Goal: Information Seeking & Learning: Learn about a topic

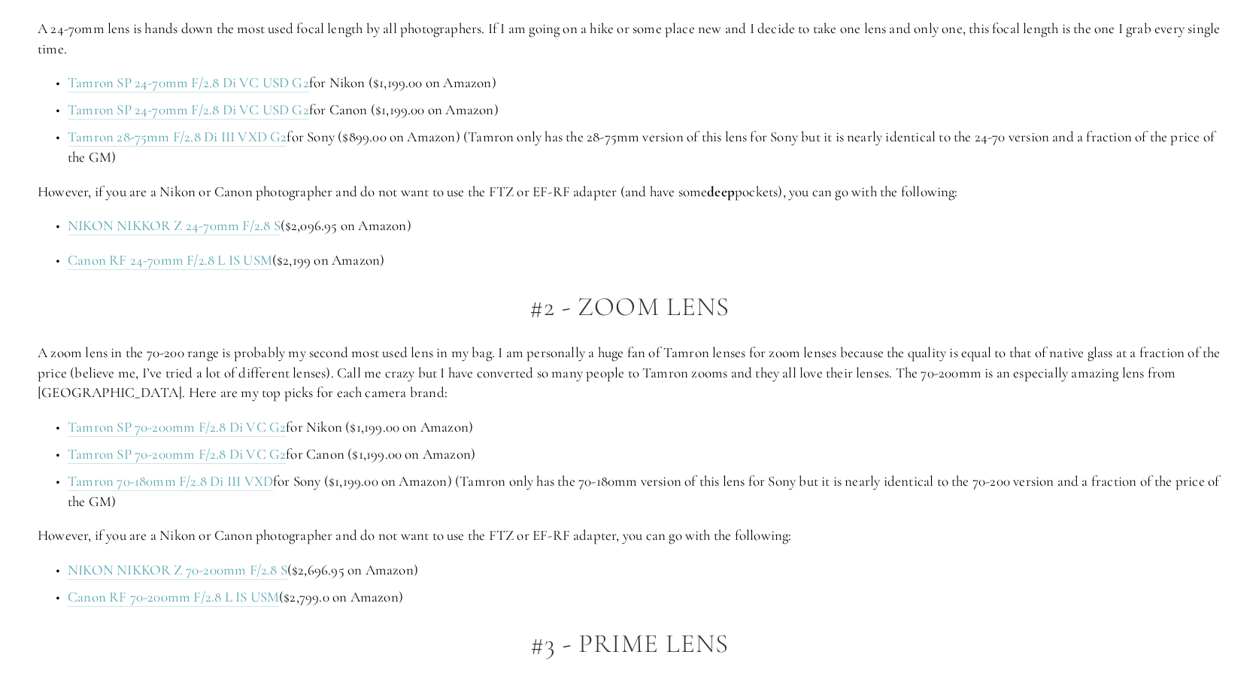
scroll to position [1203, 0]
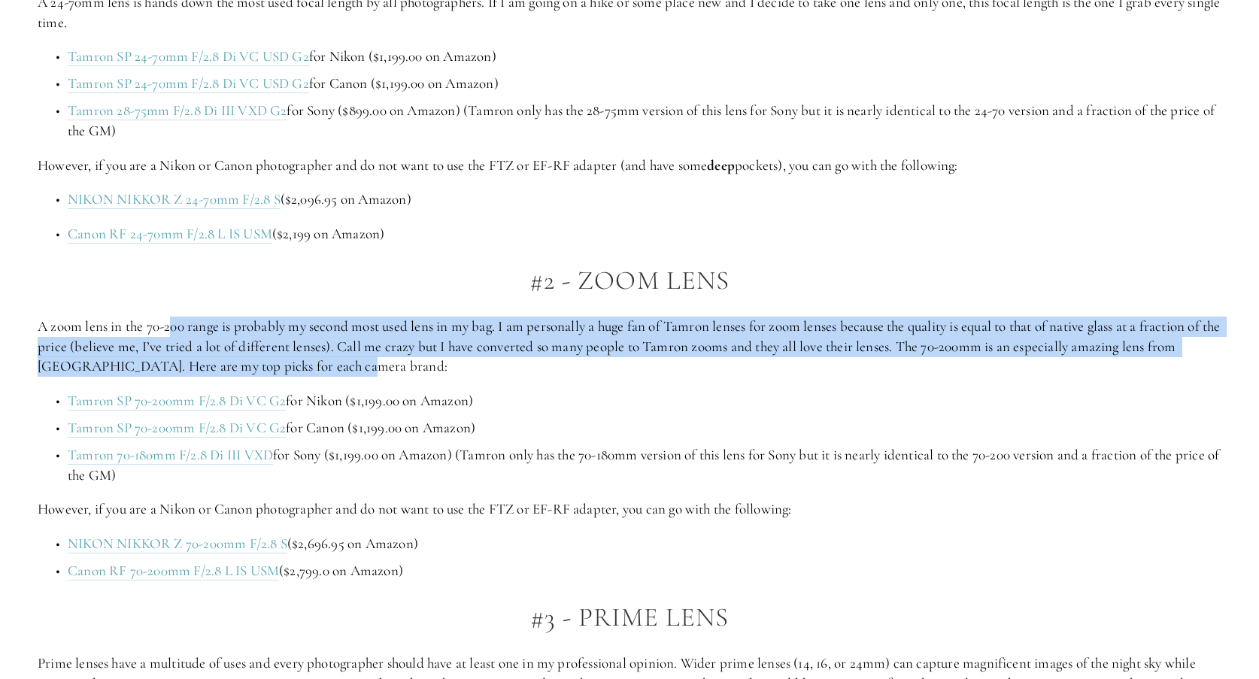
drag, startPoint x: 180, startPoint y: 322, endPoint x: 502, endPoint y: 369, distance: 325.3
click at [502, 369] on p "A zoom lens in the 70-200 range is probably my second most used lens in my bag.…" at bounding box center [630, 347] width 1184 height 60
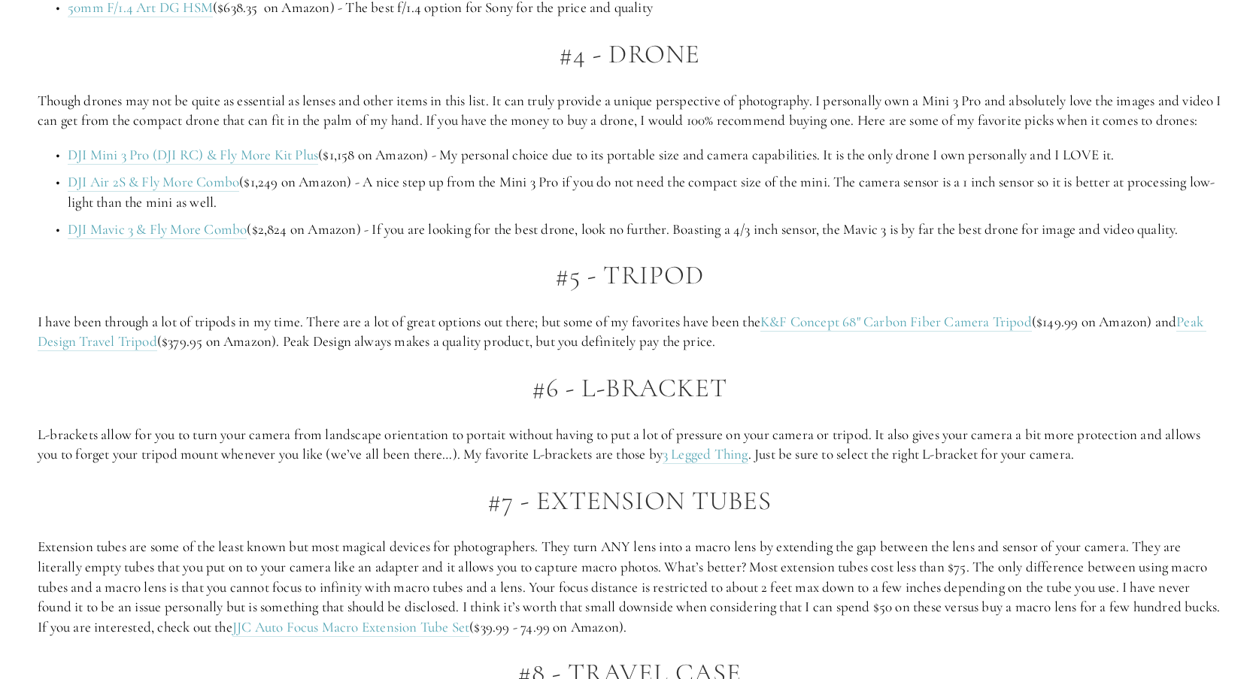
scroll to position [3008, 0]
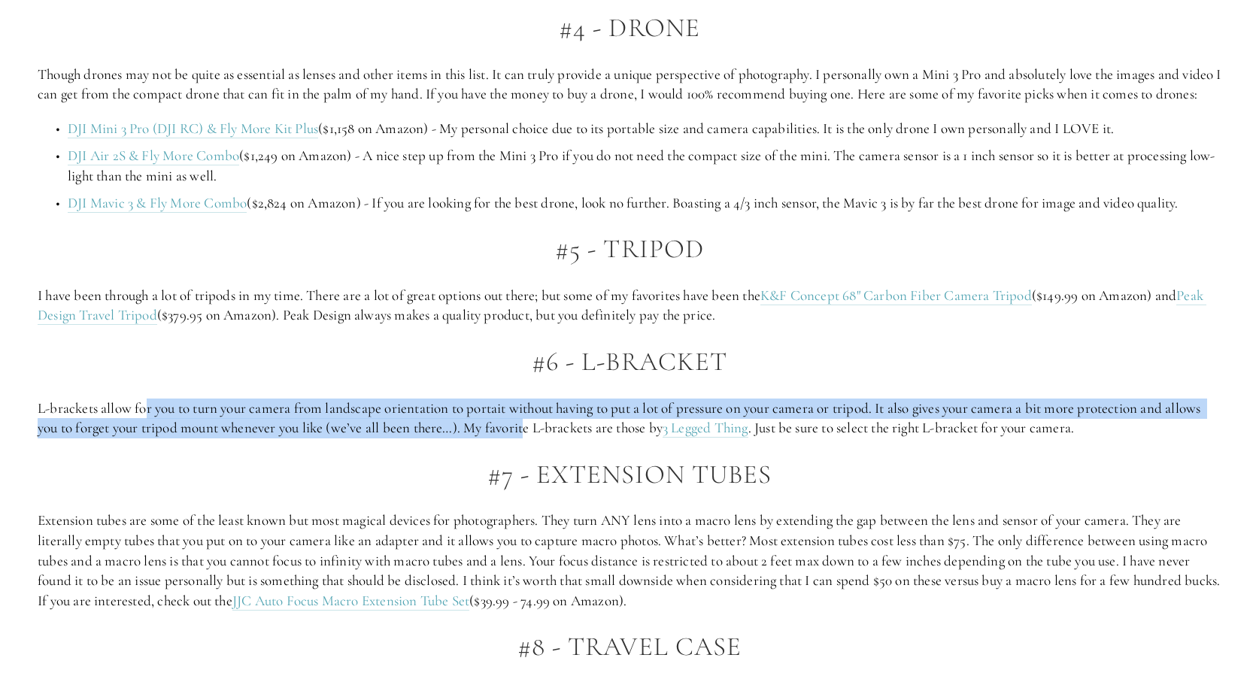
drag, startPoint x: 145, startPoint y: 430, endPoint x: 526, endPoint y: 439, distance: 380.7
click at [526, 438] on p "L-brackets allow for you to turn your camera from landscape orientation to port…" at bounding box center [630, 419] width 1184 height 40
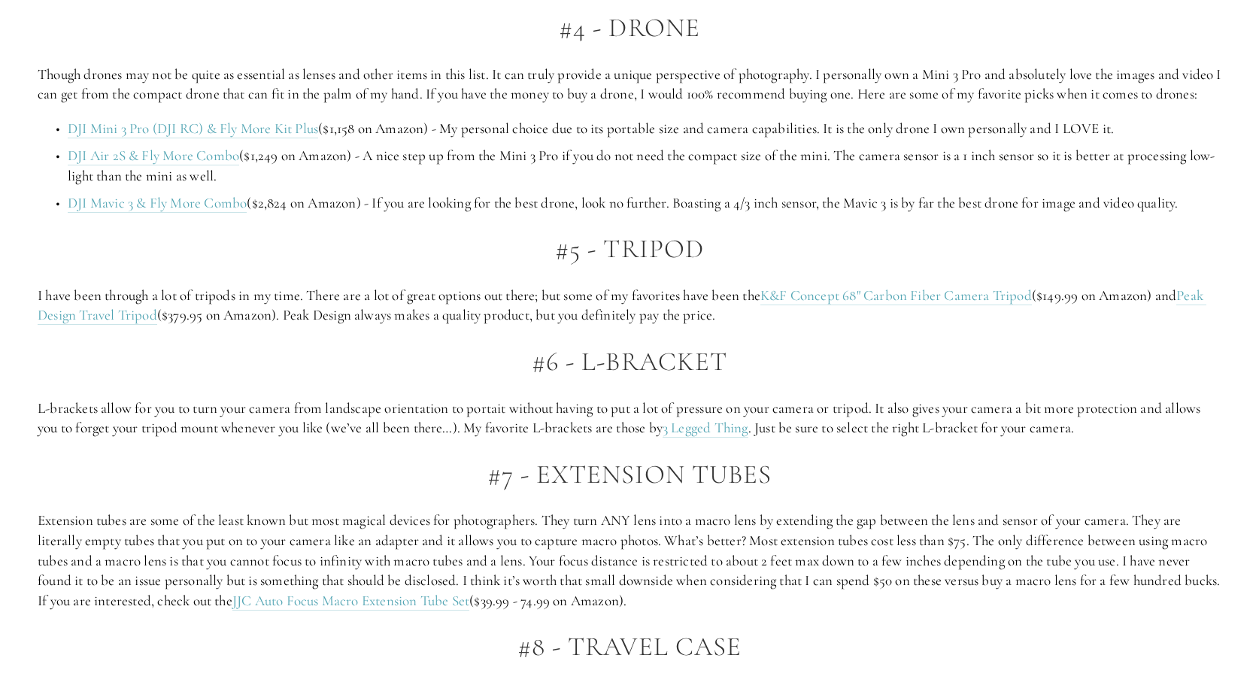
click at [558, 438] on p "L-brackets allow for you to turn your camera from landscape orientation to port…" at bounding box center [630, 419] width 1184 height 40
click at [731, 438] on link "3 Legged Thing" at bounding box center [706, 428] width 86 height 19
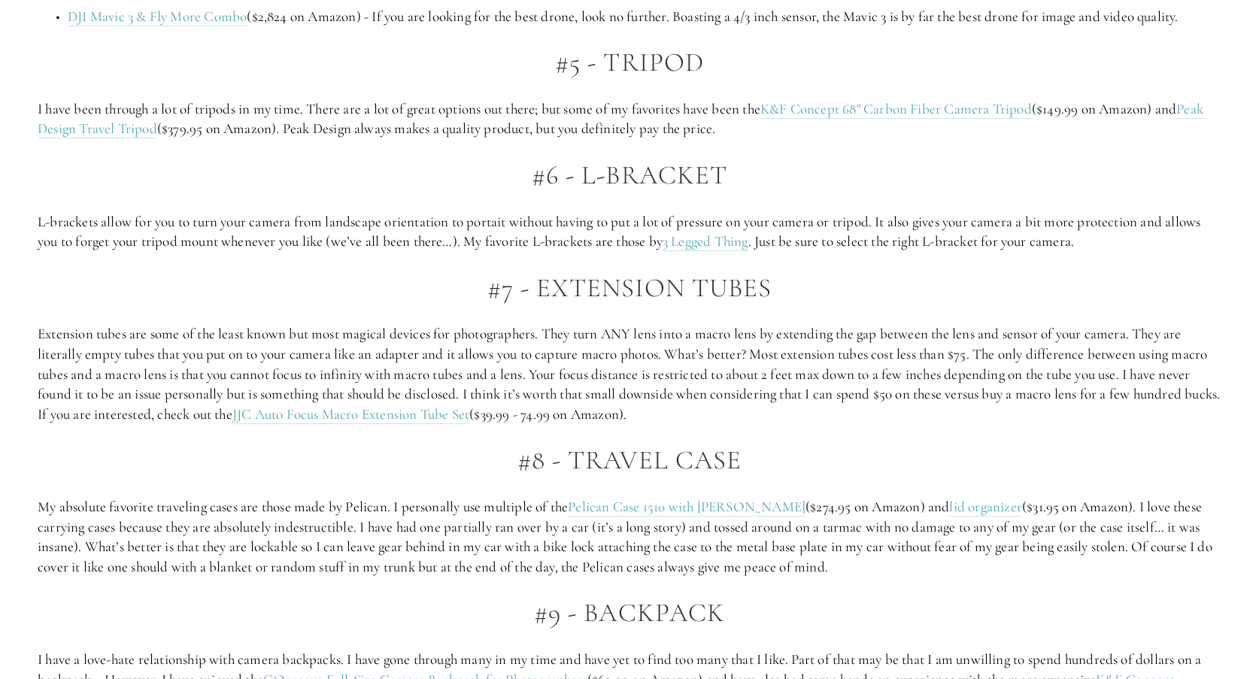
scroll to position [3234, 0]
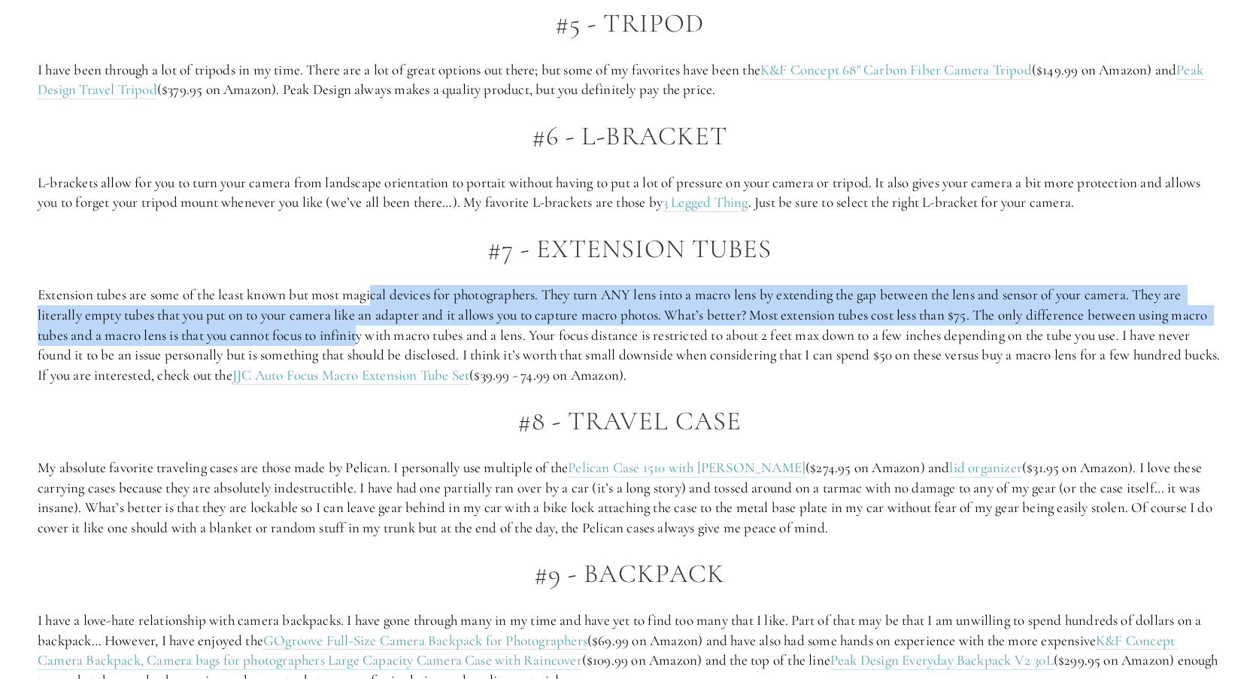
drag, startPoint x: 378, startPoint y: 315, endPoint x: 402, endPoint y: 348, distance: 40.9
click at [402, 348] on p "Extension tubes are some of the least known but most magical devices for photog…" at bounding box center [630, 335] width 1184 height 100
click at [523, 340] on p "Extension tubes are some of the least known but most magical devices for photog…" at bounding box center [630, 335] width 1184 height 100
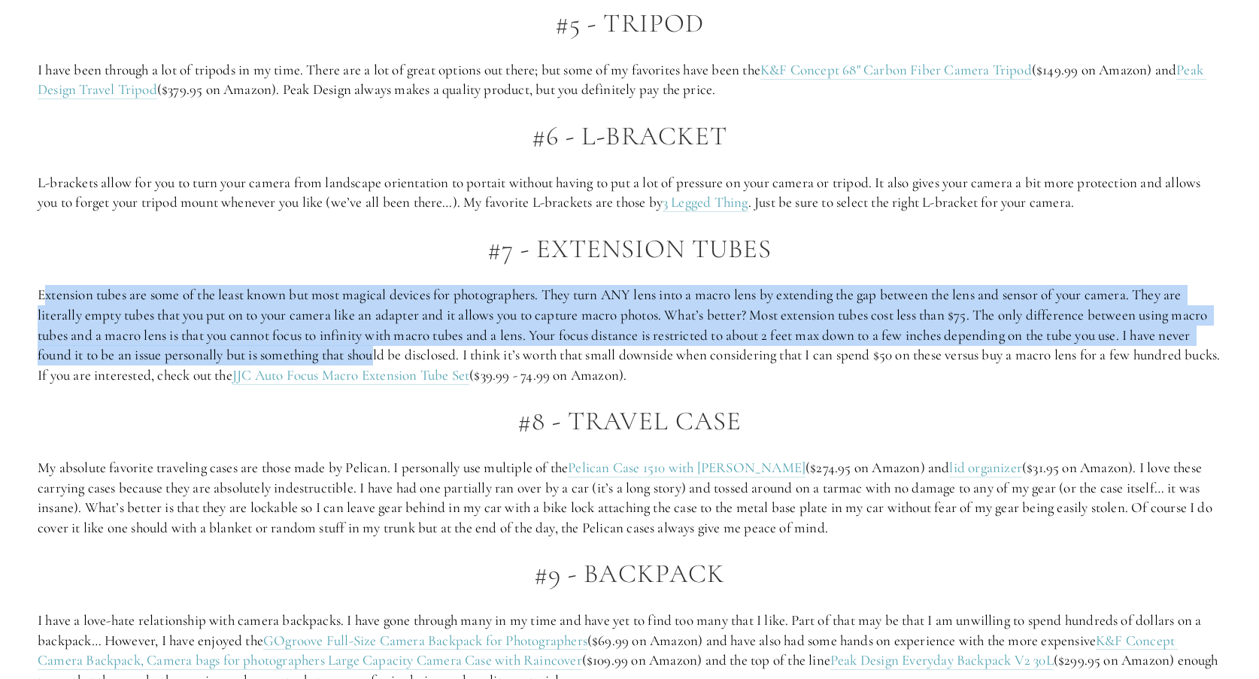
drag, startPoint x: 66, startPoint y: 317, endPoint x: 441, endPoint y: 370, distance: 378.3
click at [415, 367] on p "Extension tubes are some of the least known but most magical devices for photog…" at bounding box center [630, 335] width 1184 height 100
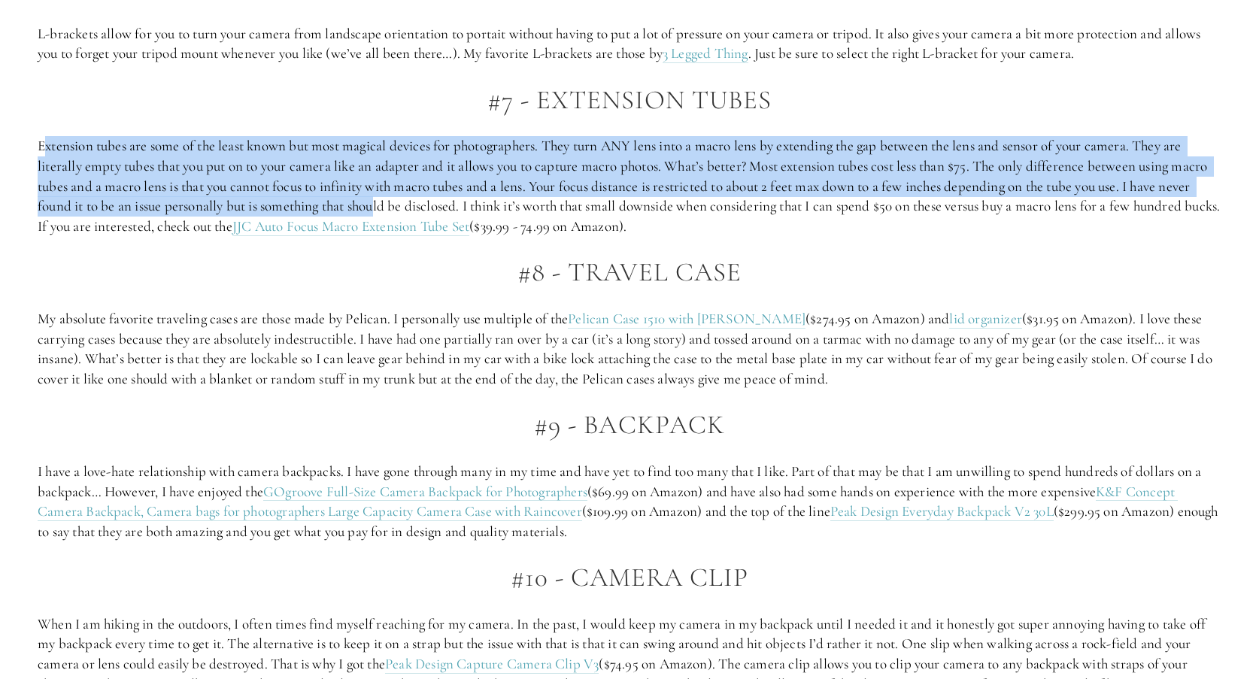
scroll to position [3385, 0]
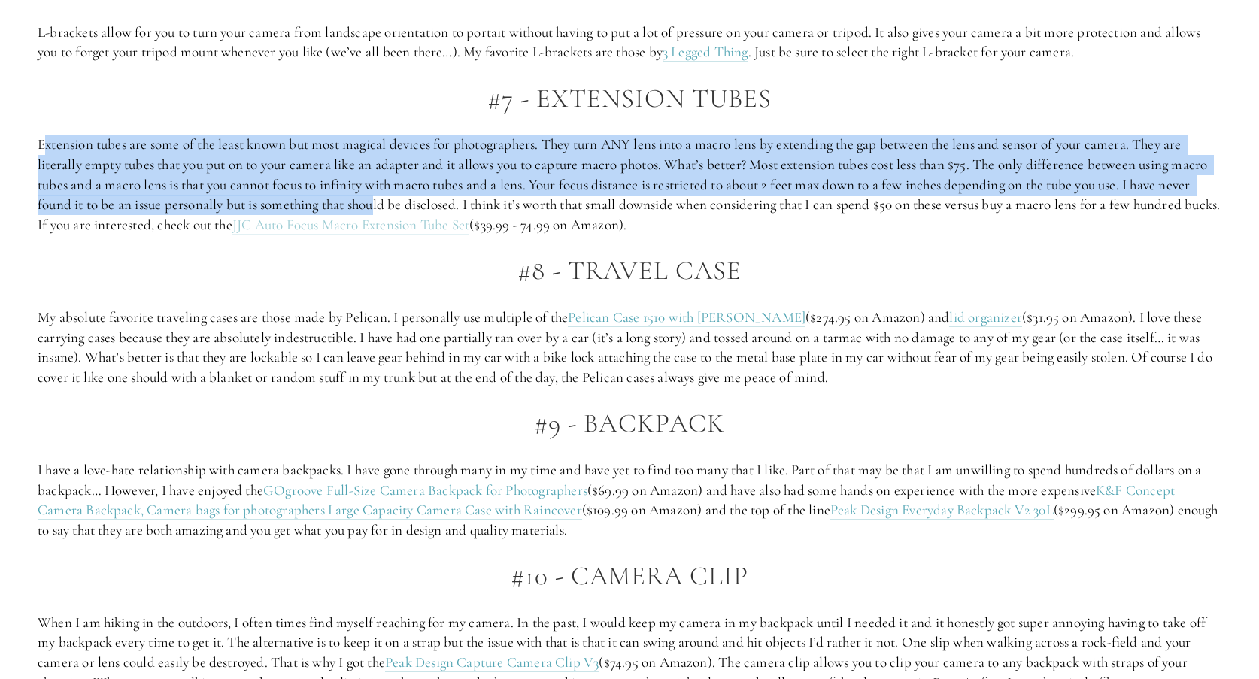
click at [469, 235] on link "JJC Auto Focus Macro Extension Tube Set" at bounding box center [350, 225] width 237 height 19
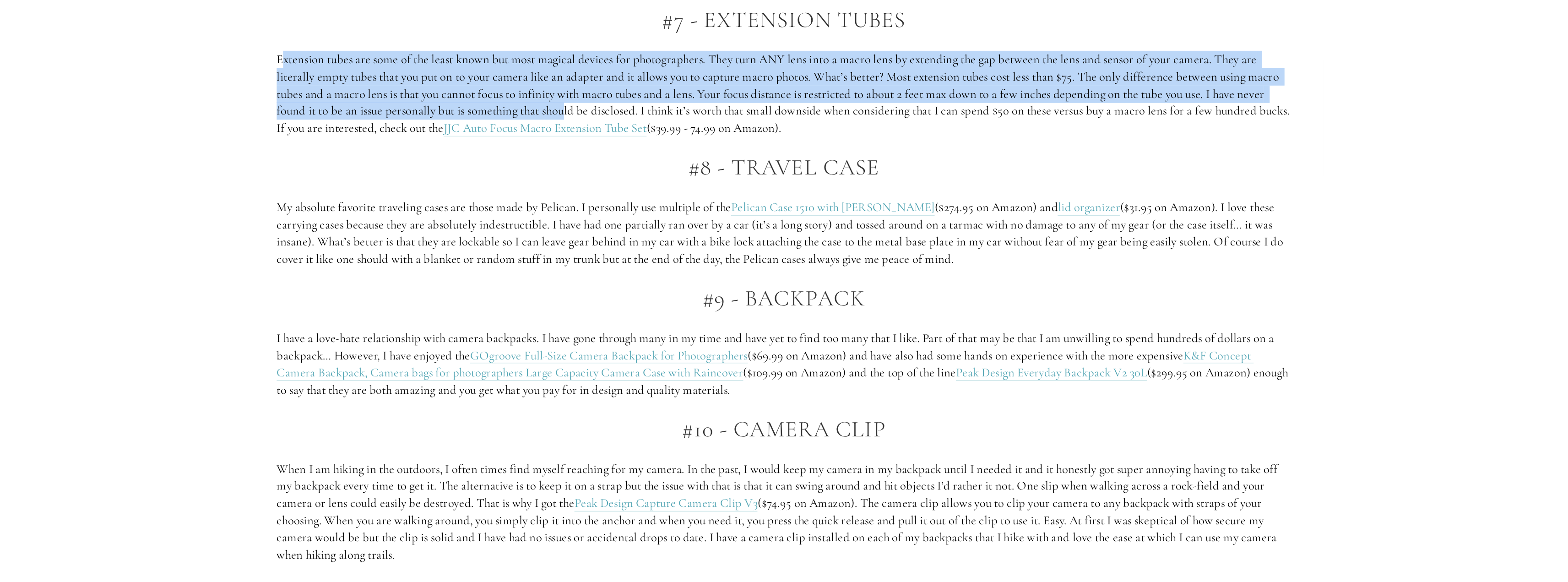
scroll to position [2082, 0]
